Goal: Transaction & Acquisition: Purchase product/service

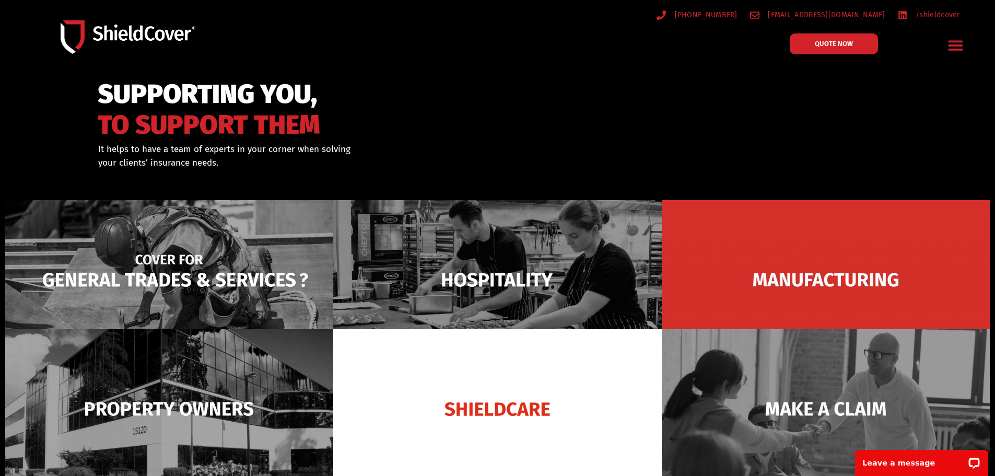
click at [189, 303] on img at bounding box center [169, 279] width 328 height 159
click at [168, 274] on img at bounding box center [169, 279] width 328 height 159
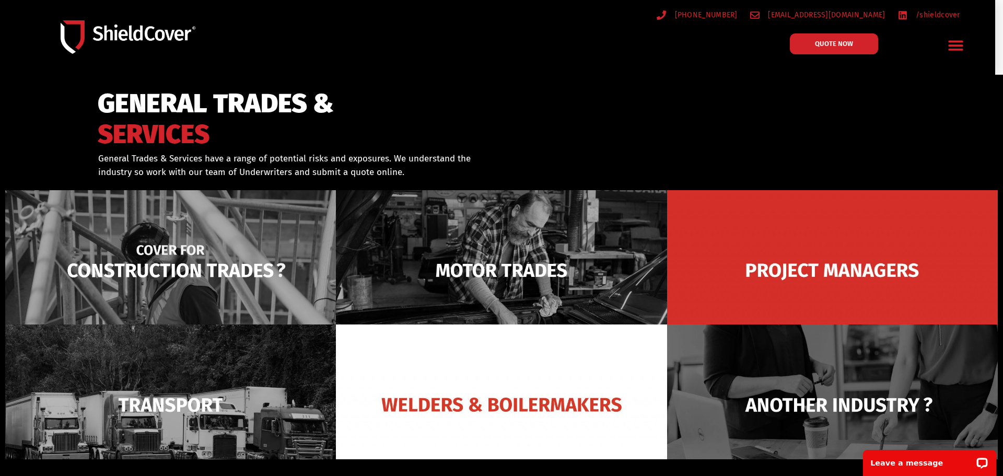
click at [219, 275] on img at bounding box center [170, 270] width 331 height 160
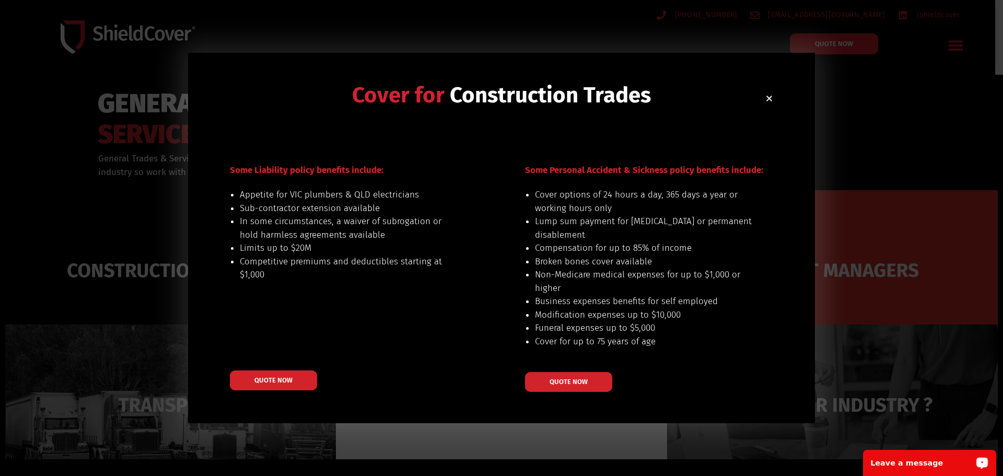
click at [769, 97] on icon "Close" at bounding box center [769, 99] width 8 height 8
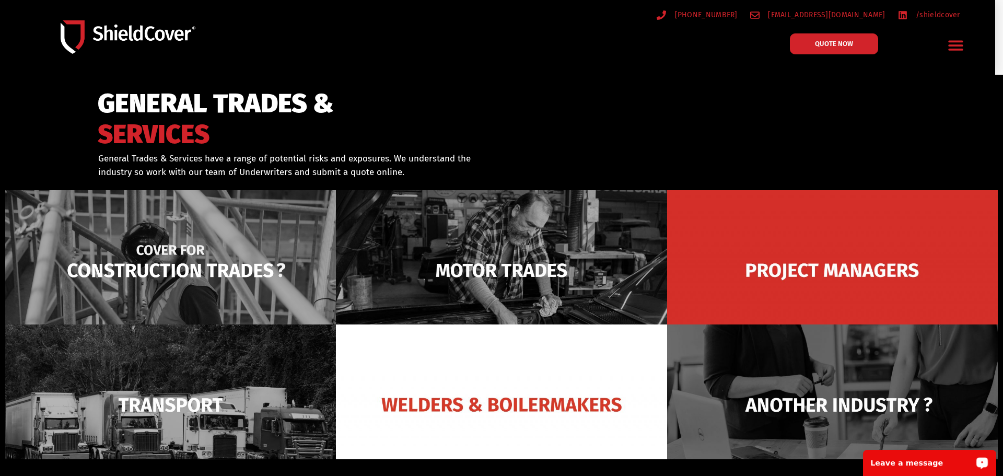
click at [215, 245] on img at bounding box center [170, 270] width 331 height 160
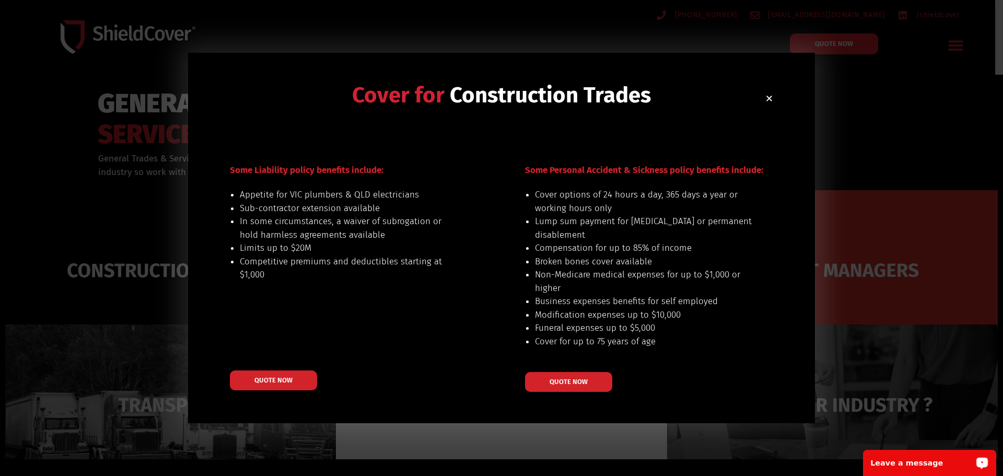
click at [767, 102] on icon "Close" at bounding box center [769, 99] width 8 height 8
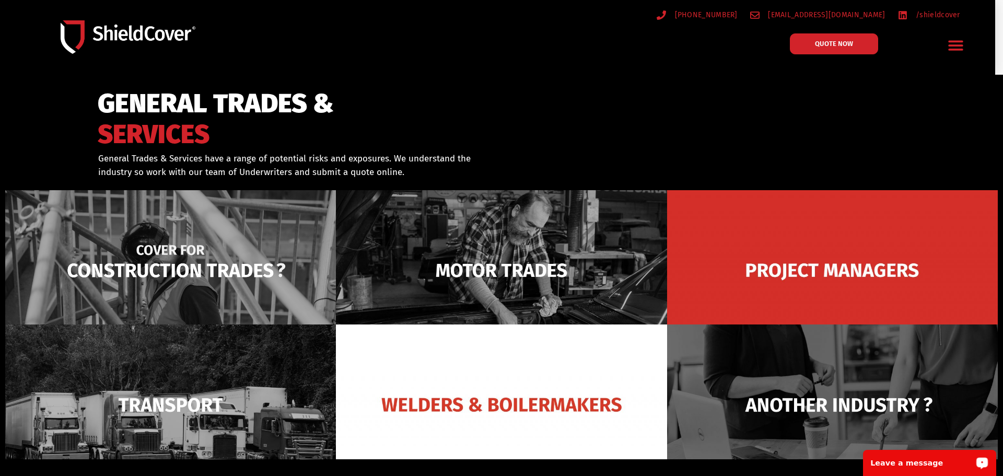
click at [253, 256] on img at bounding box center [170, 270] width 331 height 160
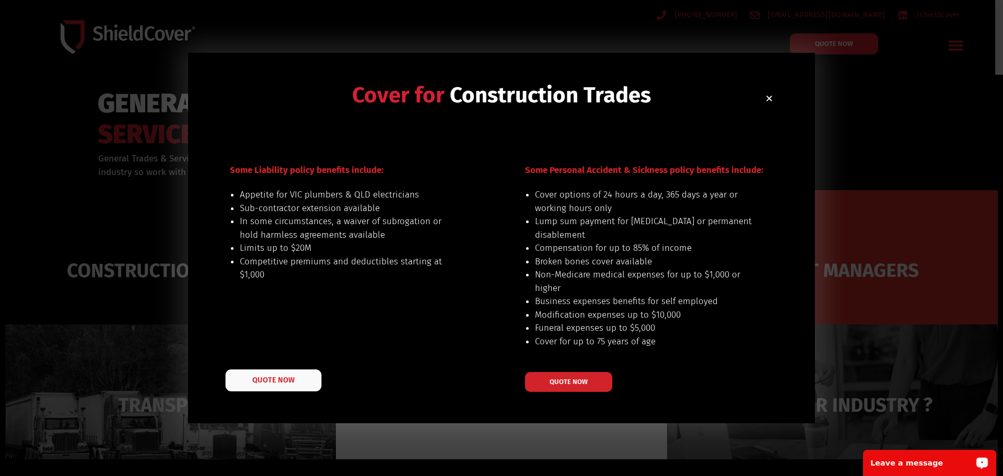
click at [262, 385] on link "QUOTE NOW" at bounding box center [274, 380] width 96 height 22
